Goal: Find specific page/section: Find specific page/section

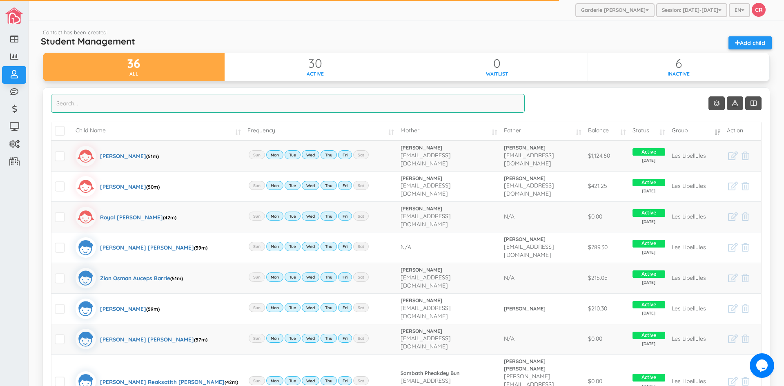
click at [66, 102] on input "search" at bounding box center [287, 103] width 473 height 19
type input "a"
type input "s"
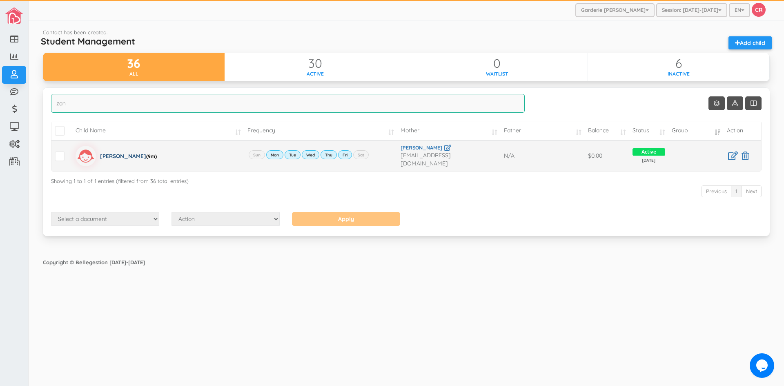
type input "zah"
click at [115, 151] on div "Zahra Murtaza (9m)" at bounding box center [128, 156] width 57 height 20
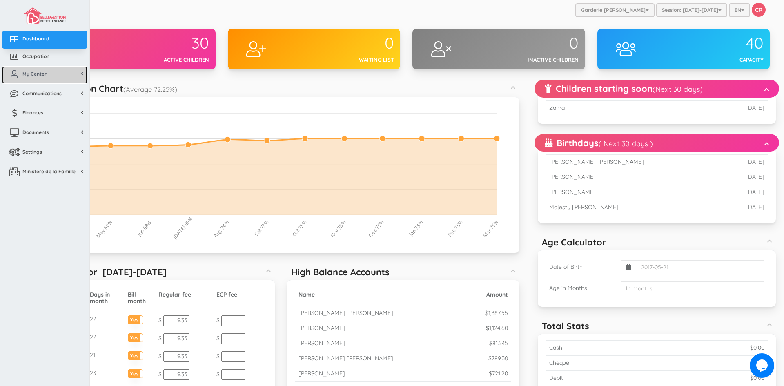
click at [44, 77] on link "My Center" at bounding box center [44, 75] width 85 height 18
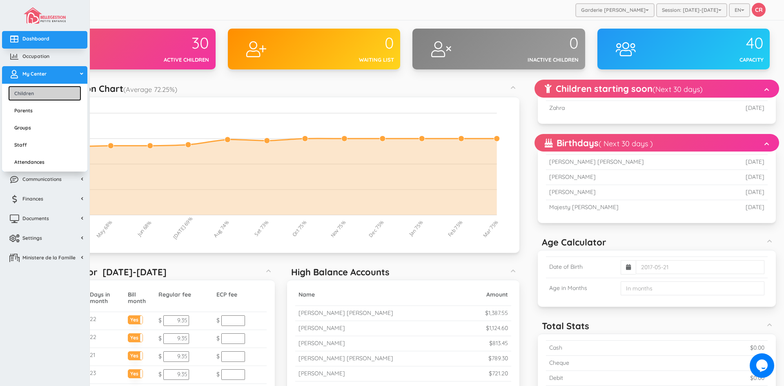
click at [16, 94] on link "Children" at bounding box center [44, 93] width 73 height 15
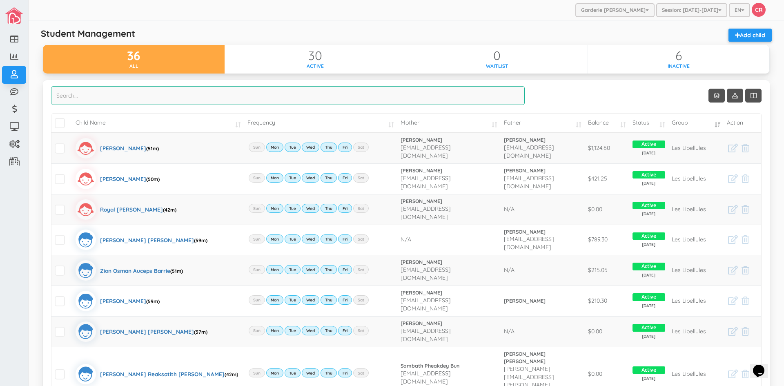
click at [85, 97] on input "search" at bounding box center [287, 95] width 473 height 19
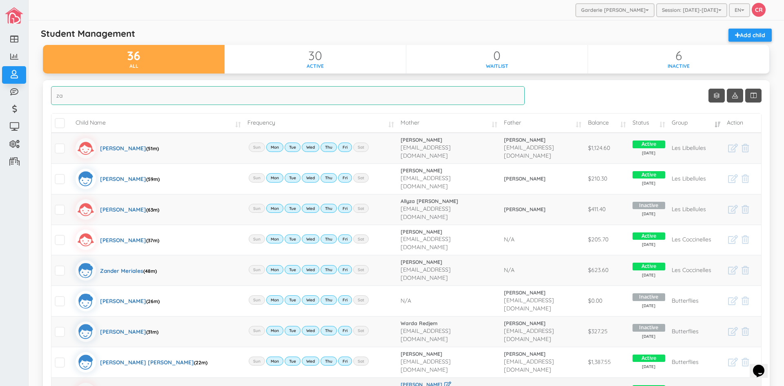
type input "za"
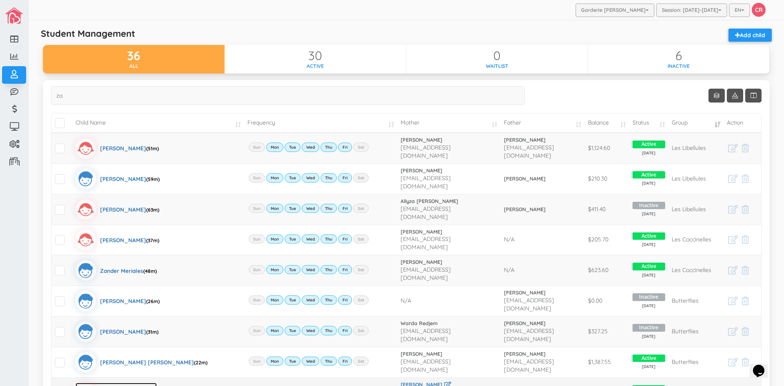
click at [117, 382] on div "[PERSON_NAME] (9m)" at bounding box center [128, 392] width 57 height 20
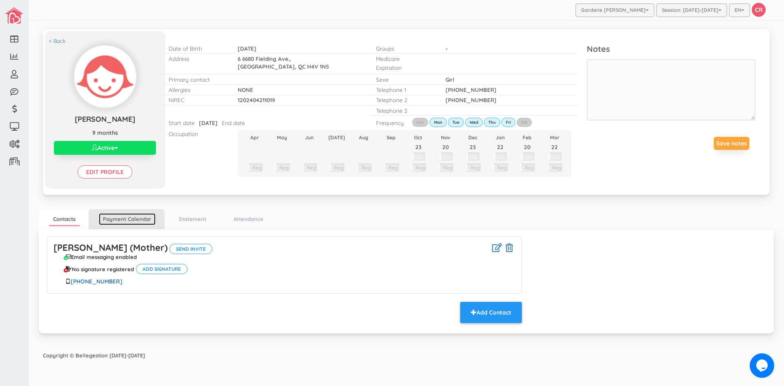
click at [115, 219] on link "Payment Calendar" at bounding box center [127, 219] width 57 height 12
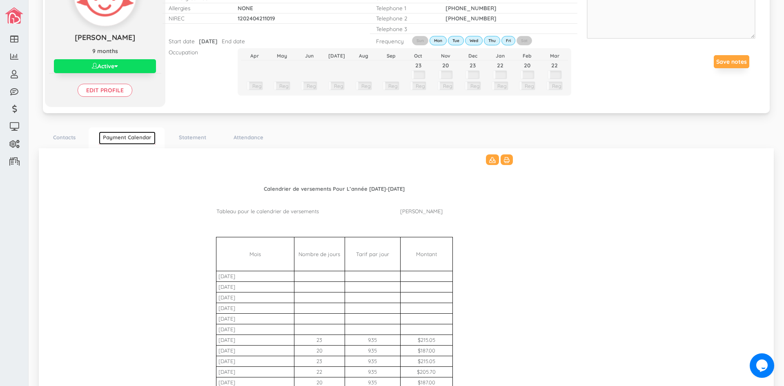
scroll to position [163, 0]
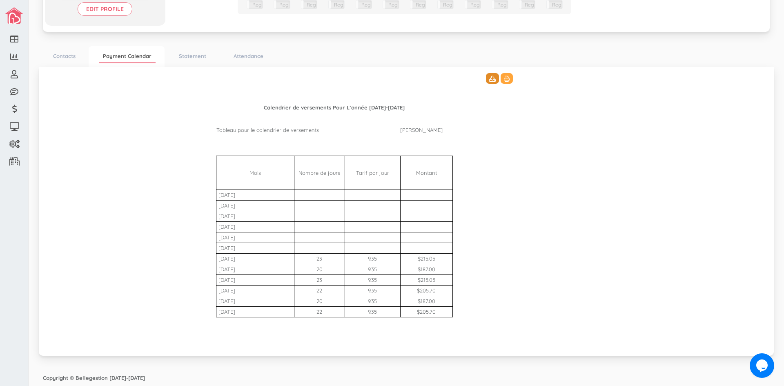
click at [490, 82] on button at bounding box center [492, 78] width 13 height 11
